Goal: Task Accomplishment & Management: Manage account settings

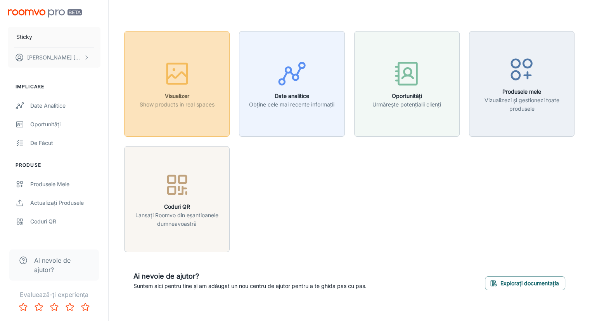
click at [183, 81] on icon "button" at bounding box center [177, 73] width 29 height 29
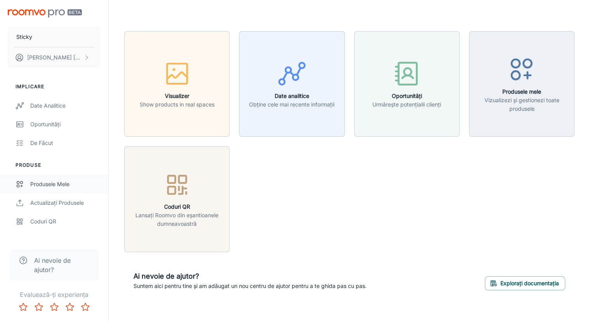
click at [61, 186] on div "Produsele mele" at bounding box center [65, 184] width 70 height 9
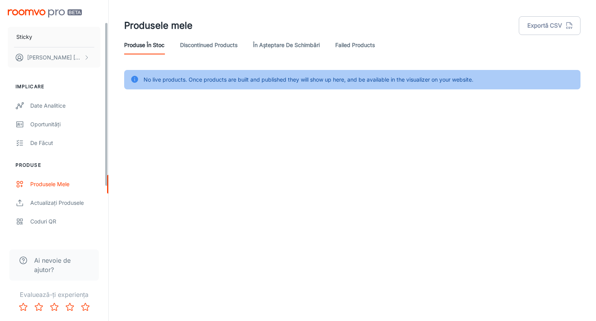
scroll to position [110, 0]
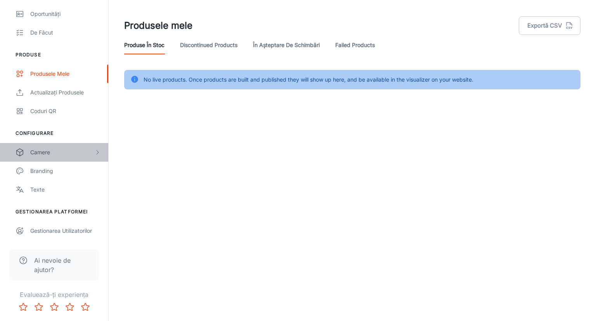
click at [77, 151] on div "Camere" at bounding box center [62, 152] width 64 height 9
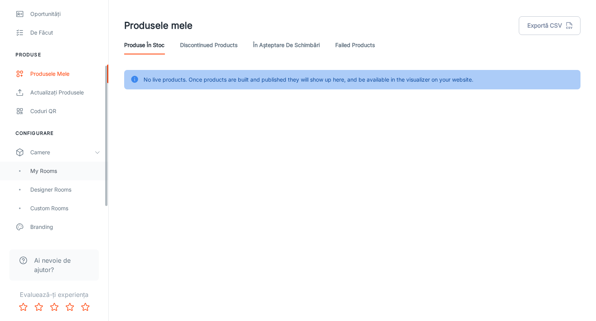
click at [43, 173] on div "My Rooms" at bounding box center [65, 170] width 70 height 9
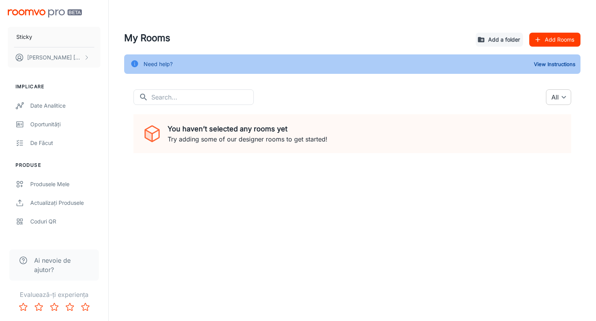
click at [563, 94] on body "Sticky [PERSON_NAME] Implicare Date analitice Oportunități De făcut Produse Pro…" at bounding box center [298, 160] width 596 height 321
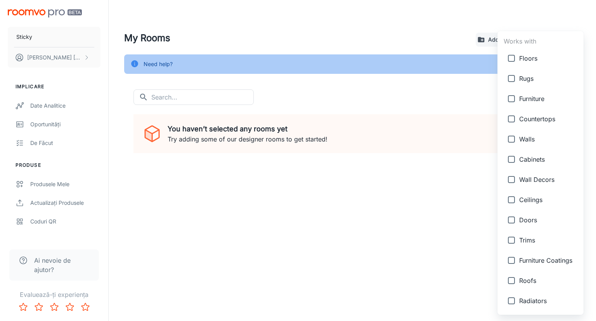
click at [531, 140] on span "Walls" at bounding box center [548, 138] width 58 height 9
type input "5"
checkbox input "true"
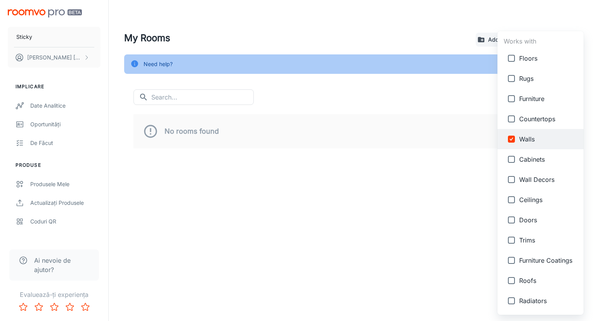
click at [515, 179] on input "checkbox" at bounding box center [512, 180] width 16 height 16
checkbox input "true"
type input "5,7"
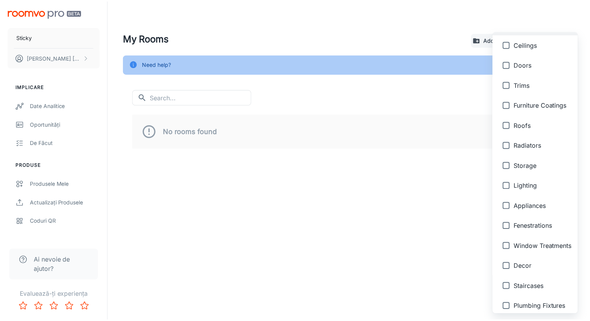
scroll to position [221, 0]
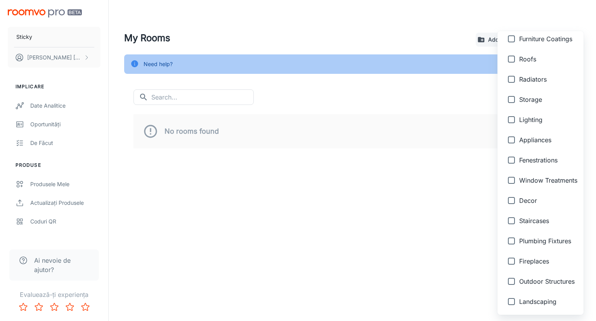
click at [409, 224] on div at bounding box center [298, 160] width 596 height 321
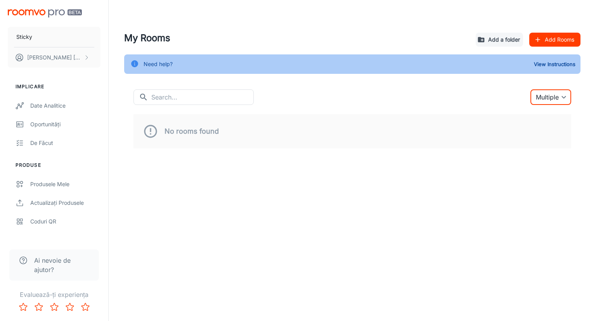
click at [555, 38] on button "Add Rooms" at bounding box center [554, 40] width 51 height 14
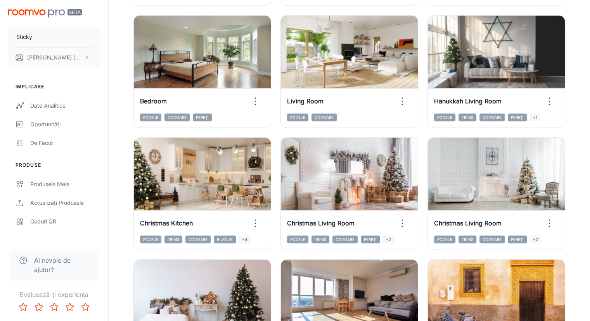
scroll to position [524, 0]
